Goal: Task Accomplishment & Management: Manage account settings

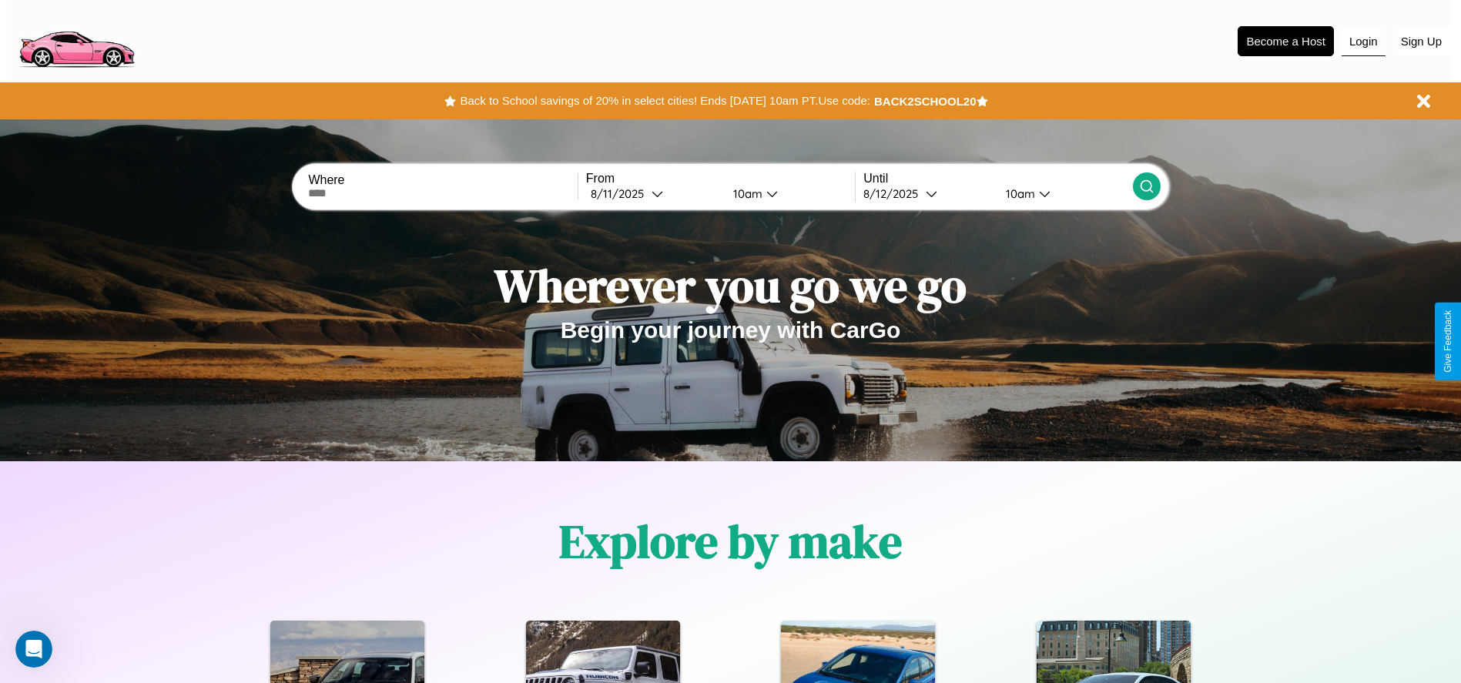
click at [1363, 41] on button "Login" at bounding box center [1363, 41] width 44 height 29
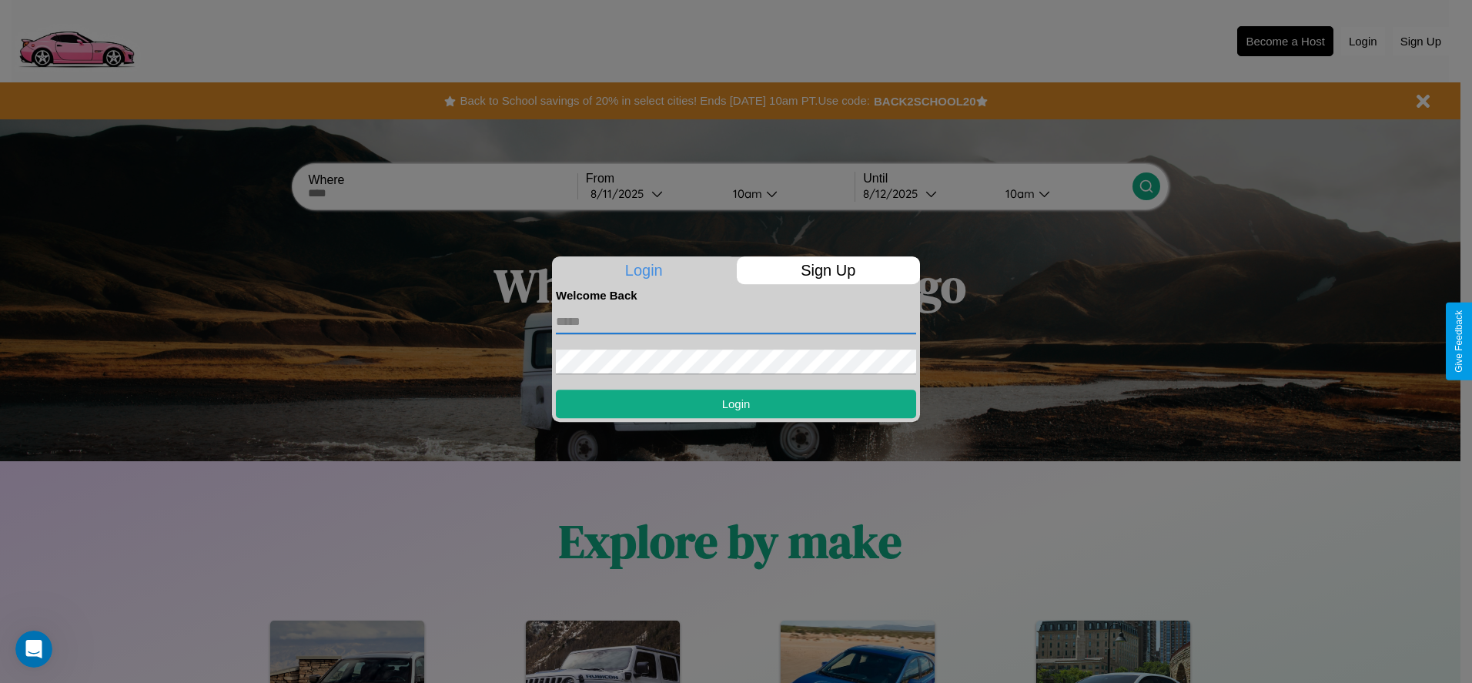
click at [736, 321] on input "text" at bounding box center [736, 322] width 360 height 25
type input "**********"
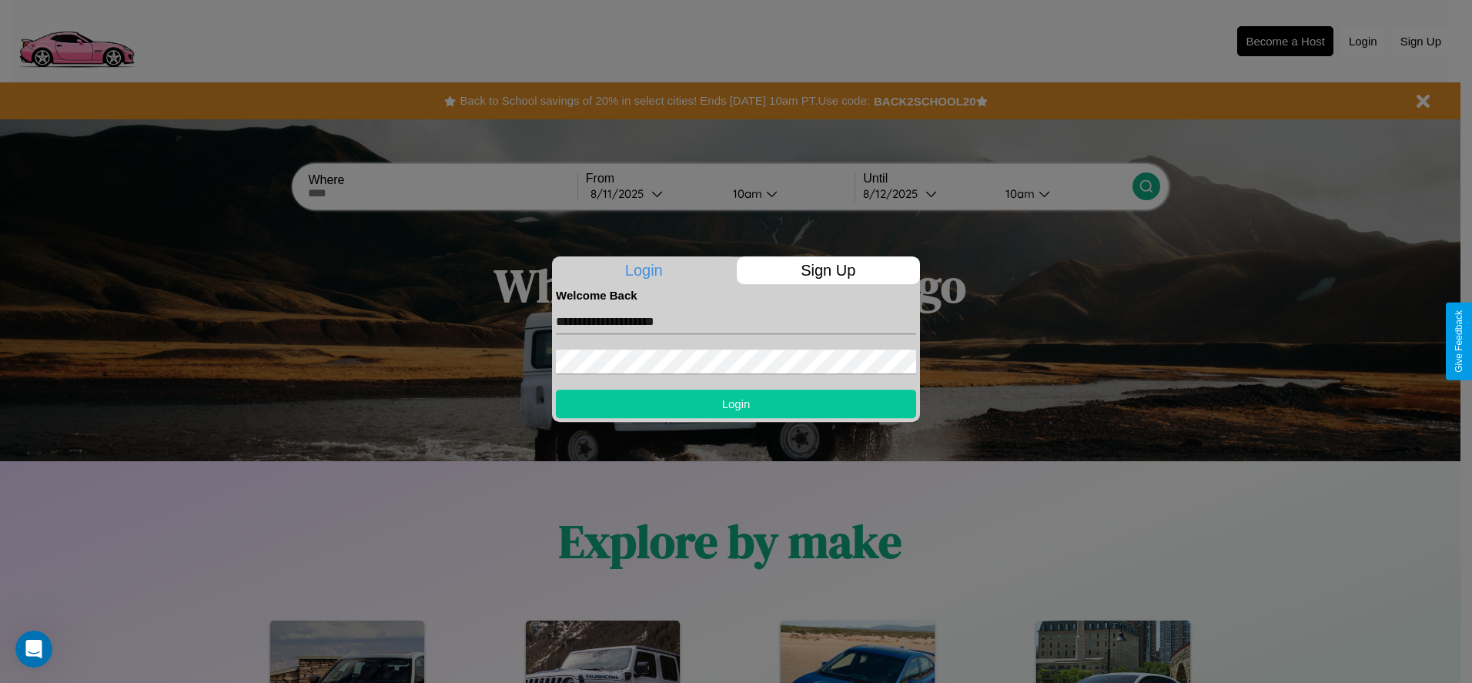
click at [736, 404] on button "Login" at bounding box center [736, 404] width 360 height 28
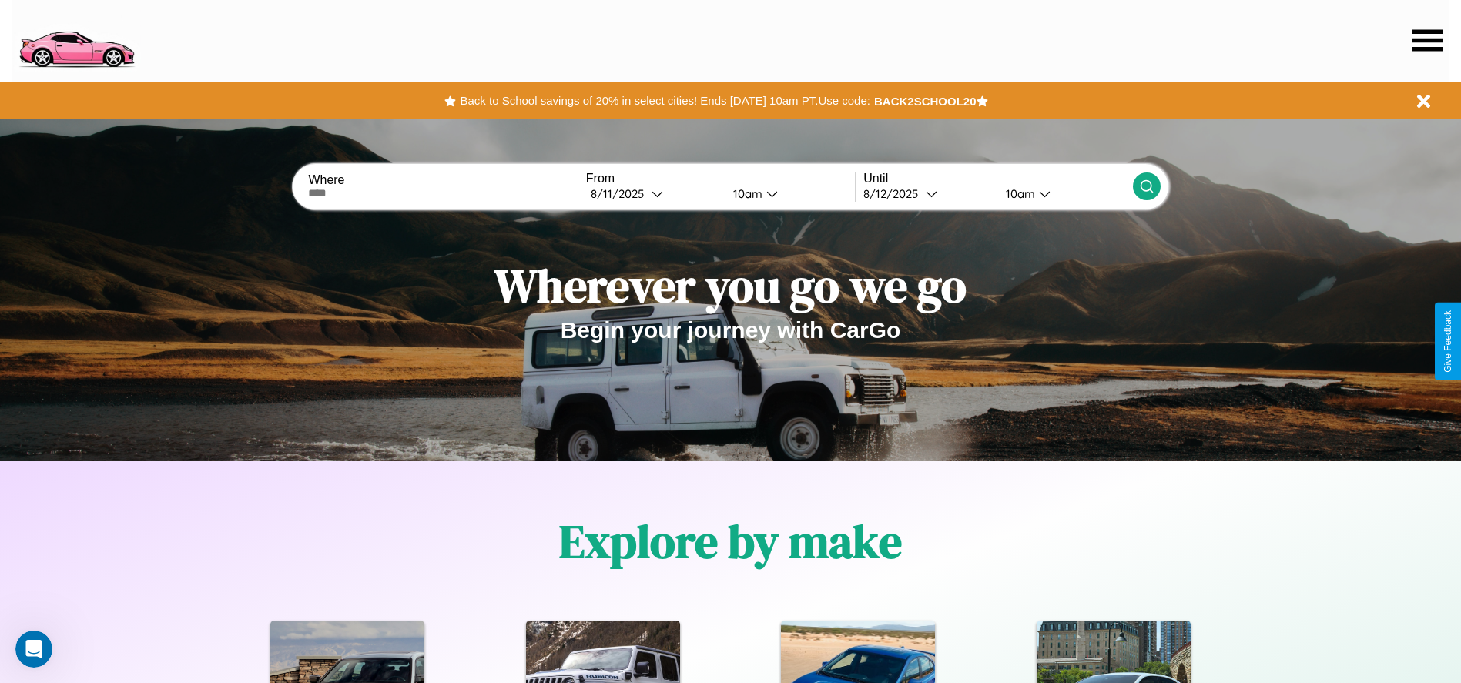
click at [1427, 40] on icon at bounding box center [1427, 40] width 30 height 22
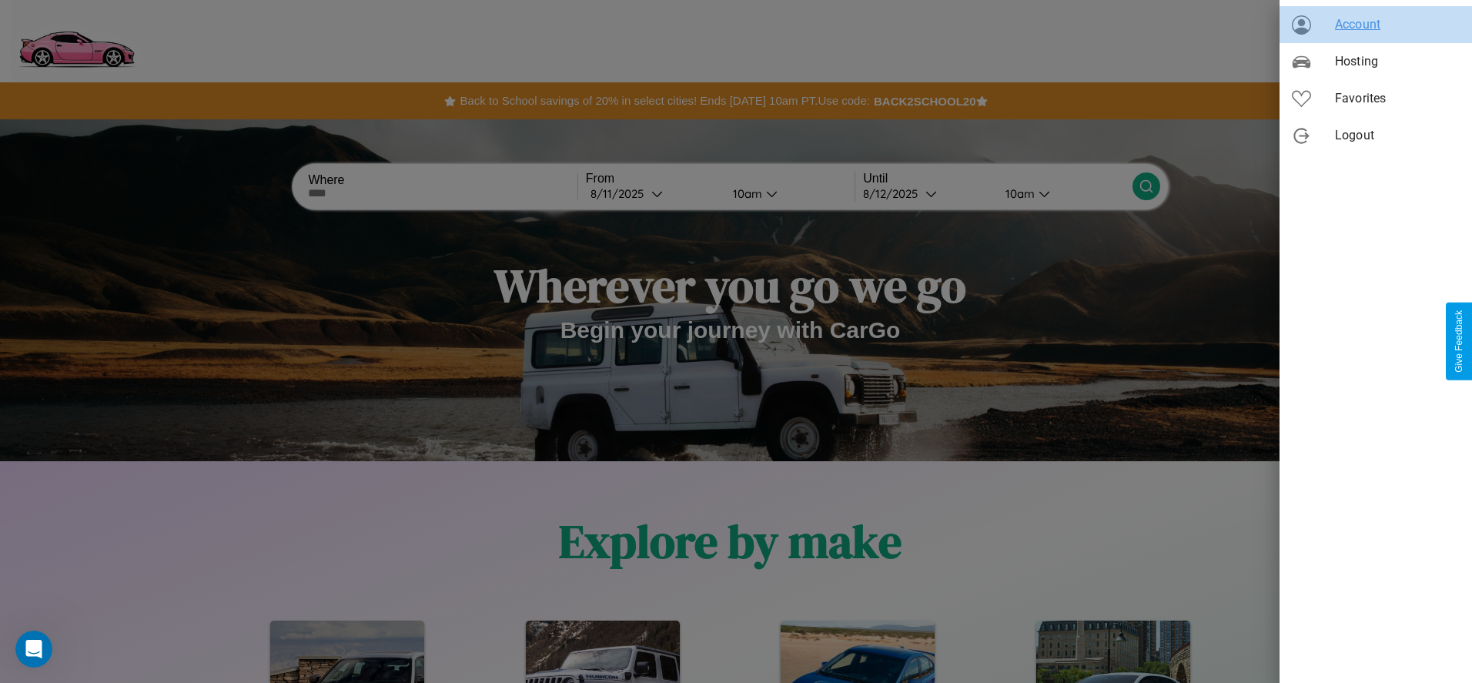
click at [1376, 25] on span "Account" at bounding box center [1397, 24] width 125 height 18
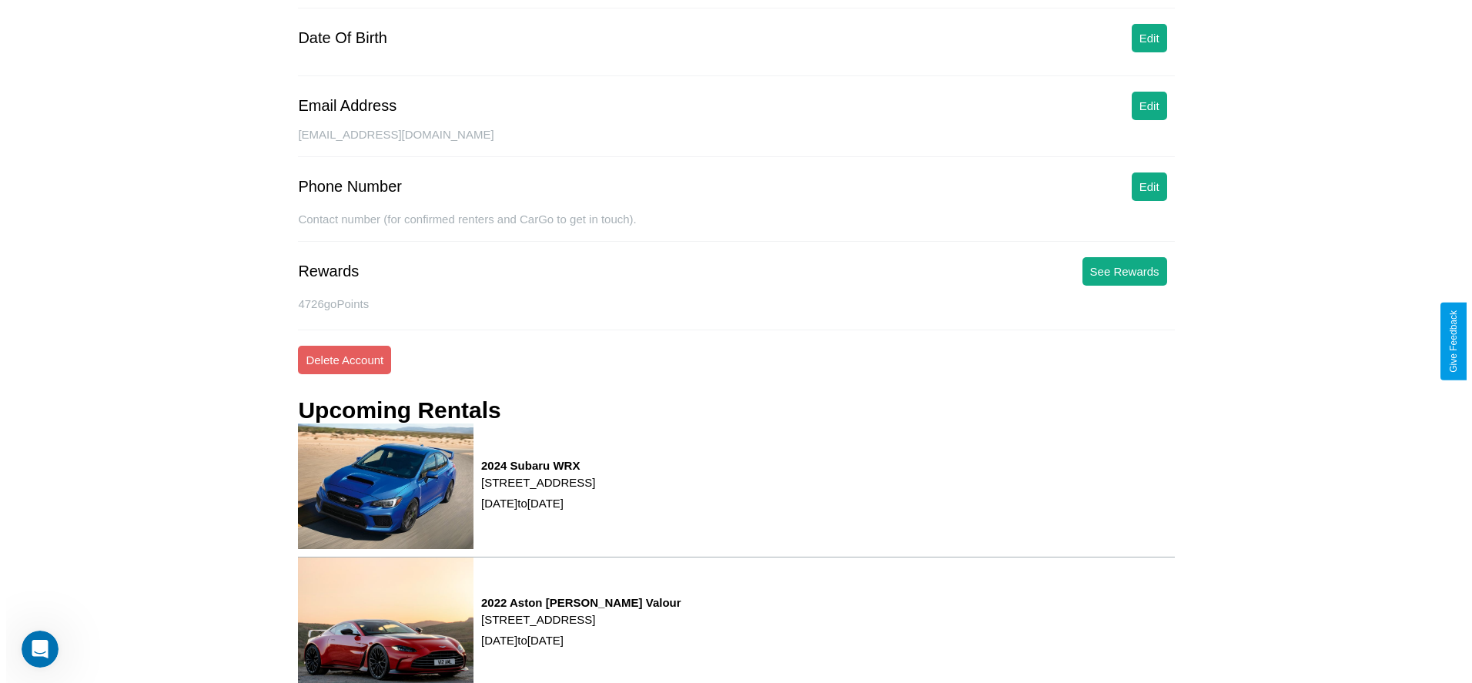
scroll to position [208, 0]
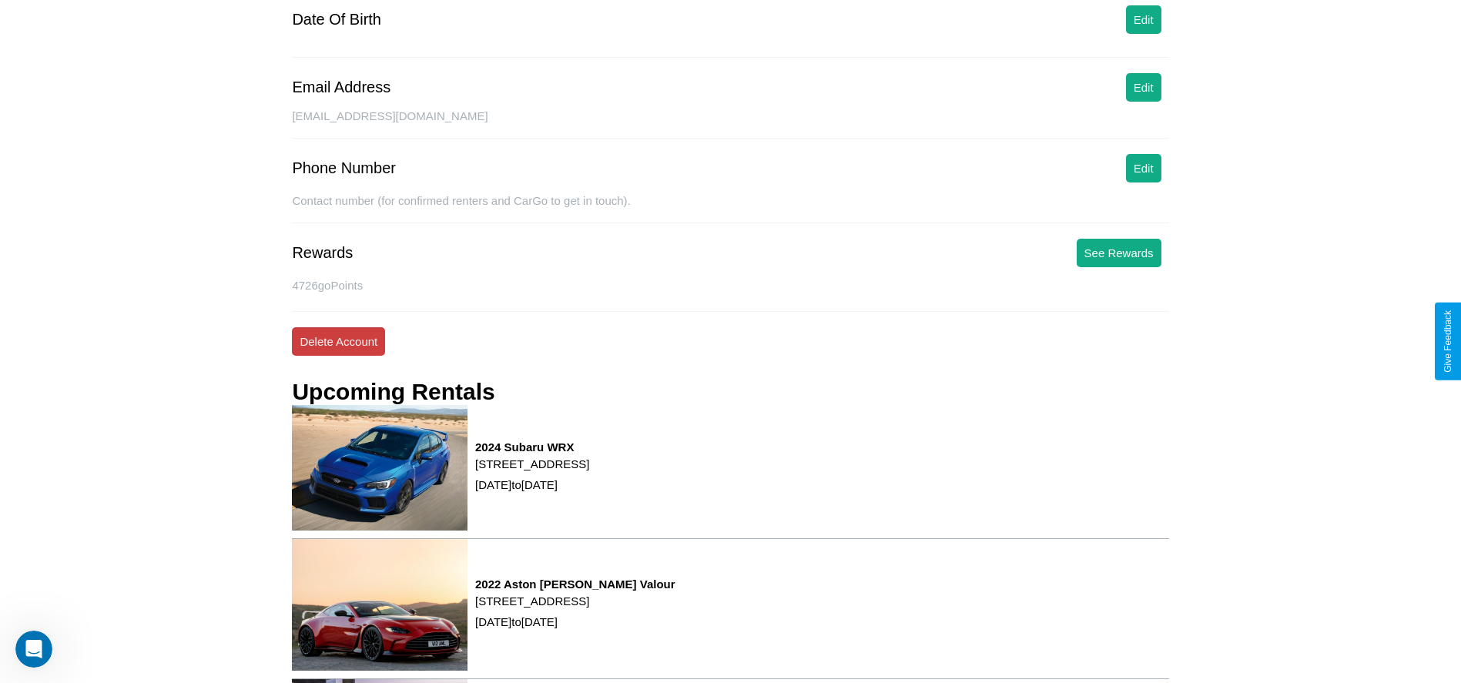
click at [338, 341] on button "Delete Account" at bounding box center [338, 341] width 93 height 28
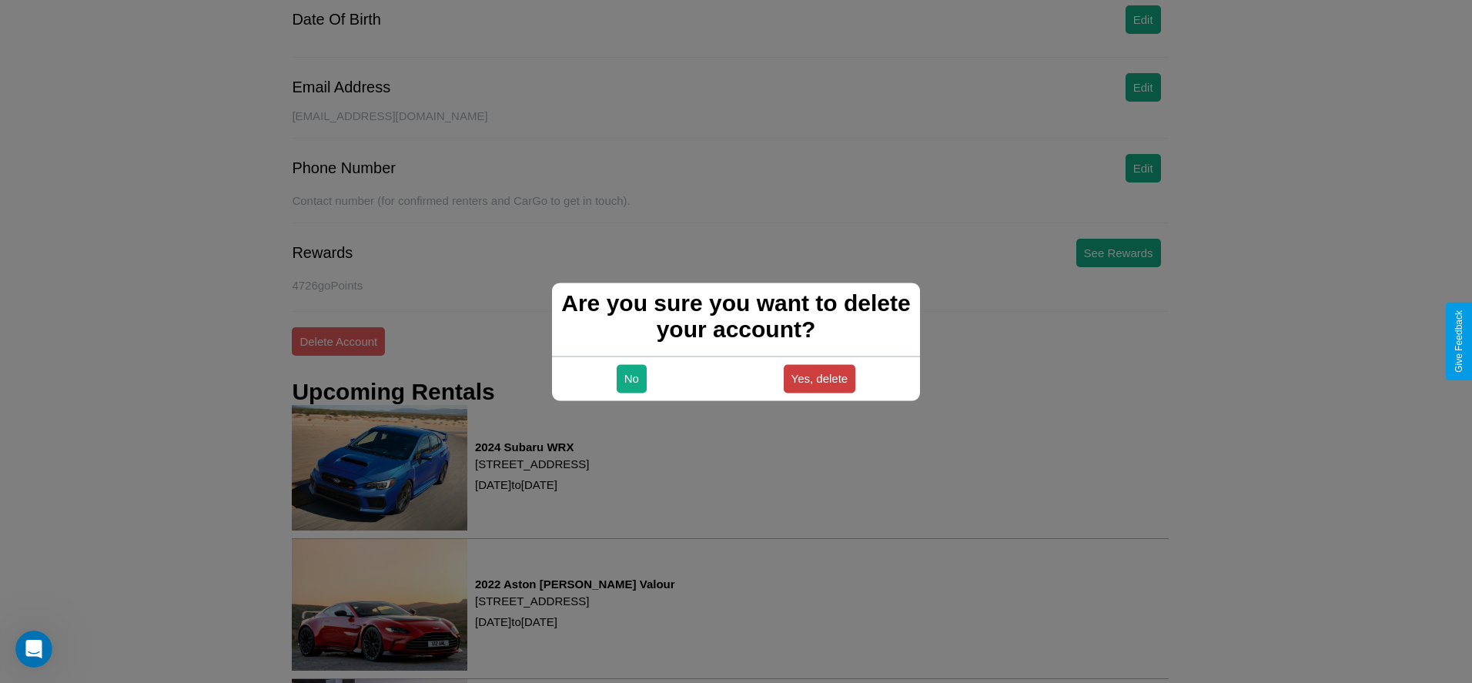
click at [819, 378] on button "Yes, delete" at bounding box center [820, 378] width 72 height 28
